Goal: Task Accomplishment & Management: Manage account settings

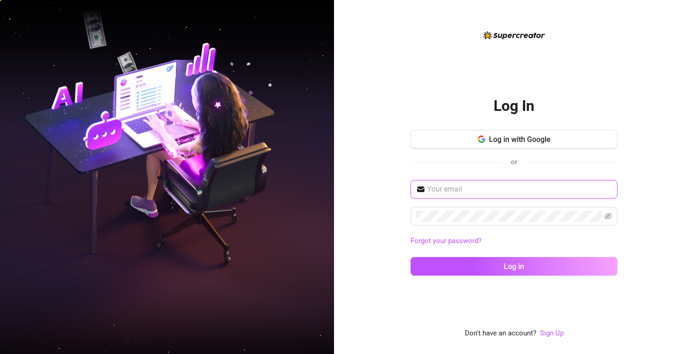
click at [463, 192] on input "text" at bounding box center [519, 189] width 185 height 11
type input "[EMAIL_ADDRESS][DOMAIN_NAME]"
click at [518, 209] on span at bounding box center [513, 216] width 207 height 19
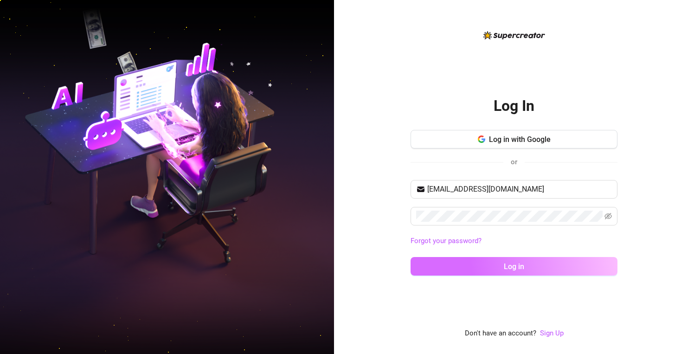
click at [489, 267] on button "Log in" at bounding box center [513, 266] width 207 height 19
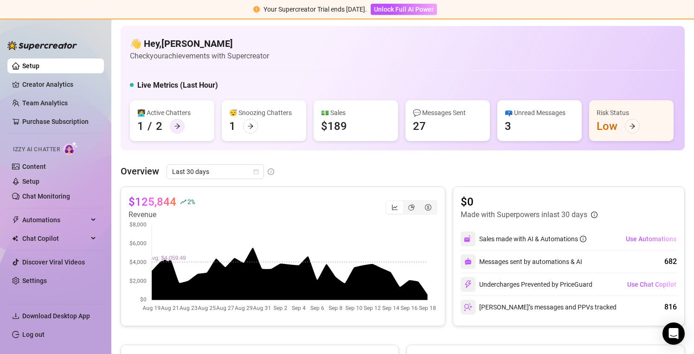
click at [178, 128] on icon "arrow-right" at bounding box center [177, 126] width 6 height 6
